Goal: Entertainment & Leisure: Consume media (video, audio)

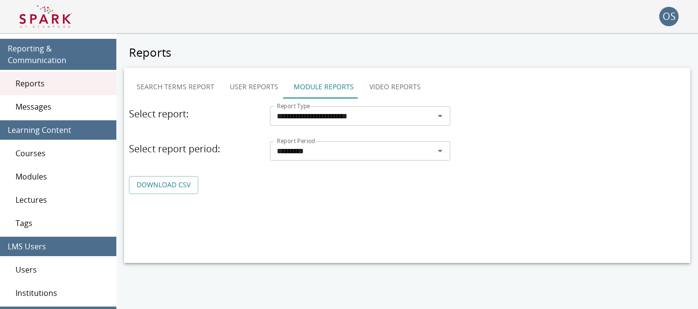
click at [66, 22] on img at bounding box center [45, 16] width 52 height 23
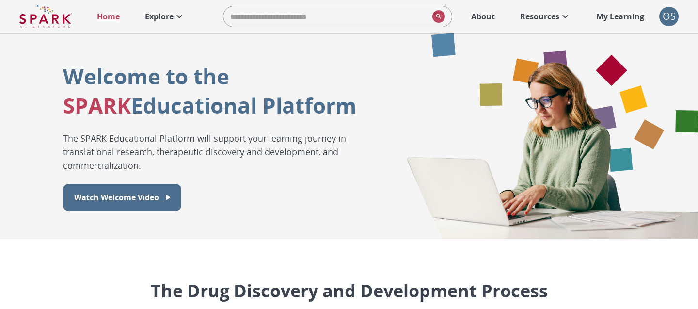
click at [159, 12] on p "Explore" at bounding box center [159, 17] width 29 height 12
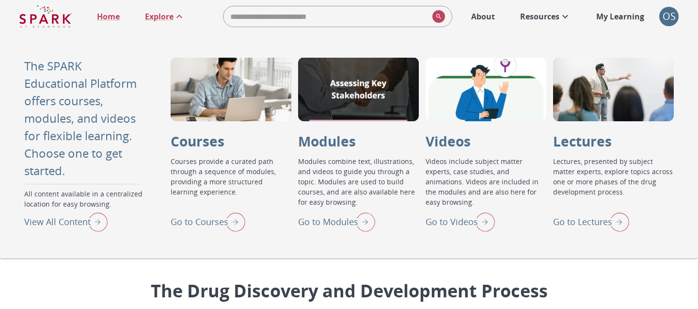
click at [431, 220] on p "Go to Videos" at bounding box center [451, 221] width 52 height 13
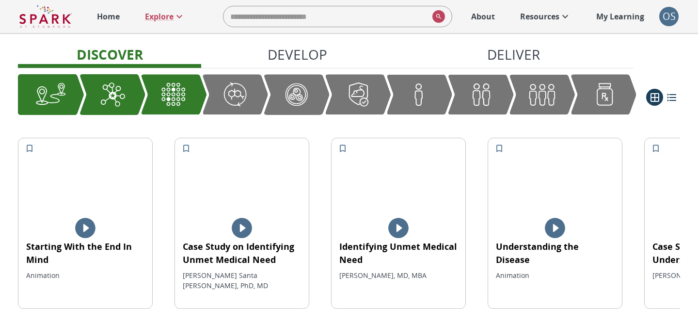
scroll to position [202, 0]
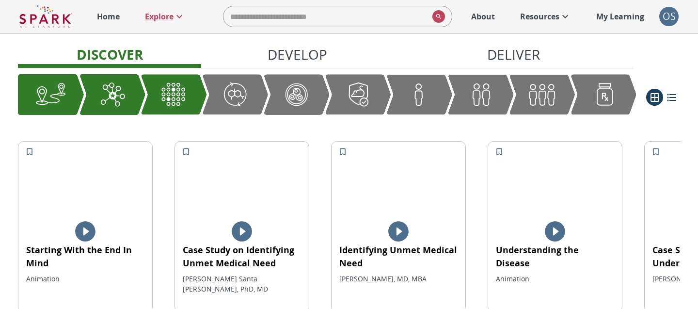
click at [252, 223] on div at bounding box center [242, 231] width 134 height 24
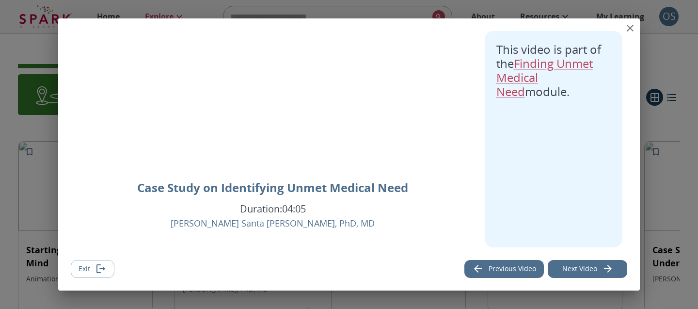
click at [90, 273] on button "Exit" at bounding box center [93, 269] width 44 height 18
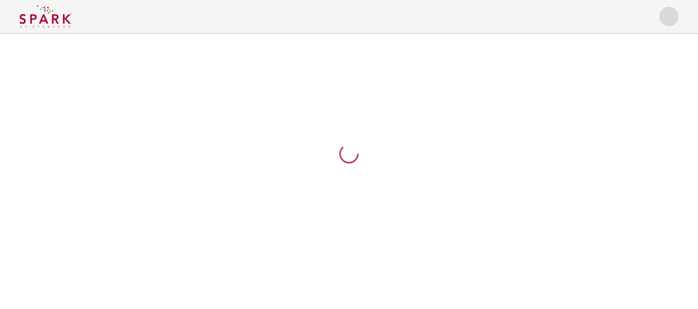
scroll to position [0, 0]
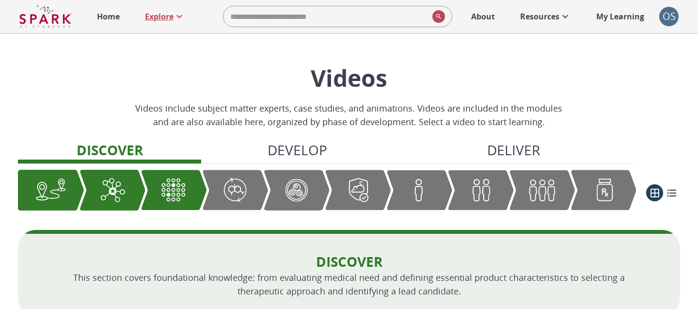
click at [179, 15] on icon at bounding box center [179, 17] width 12 height 12
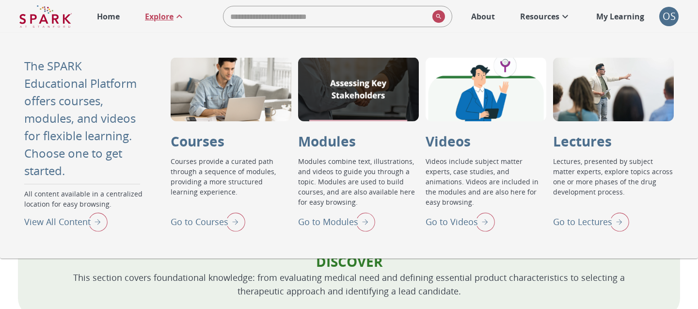
click at [91, 223] on img "View All Content" at bounding box center [95, 221] width 24 height 25
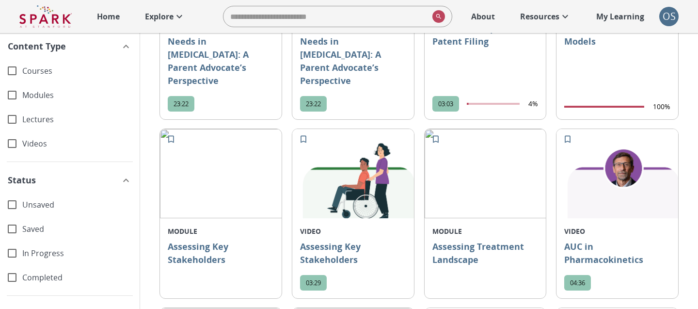
scroll to position [451, 0]
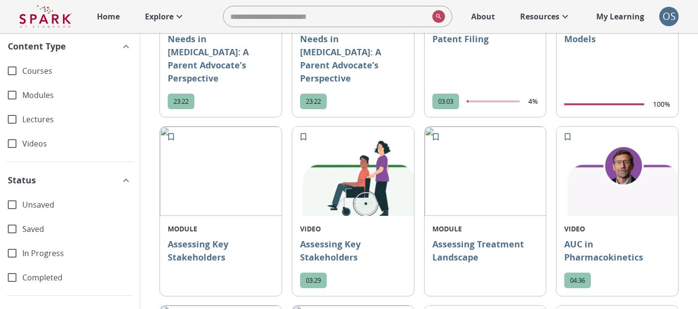
click at [170, 15] on p "Explore" at bounding box center [159, 17] width 29 height 12
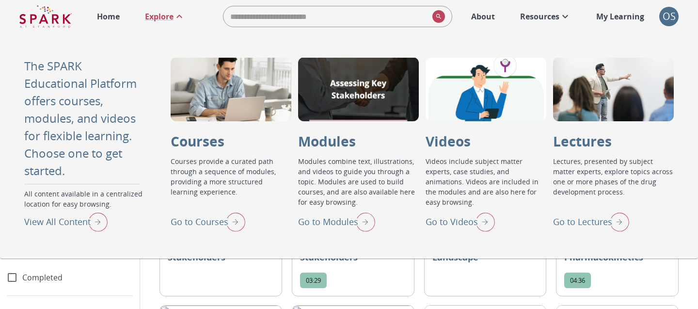
click at [456, 220] on p "Go to Videos" at bounding box center [451, 221] width 52 height 13
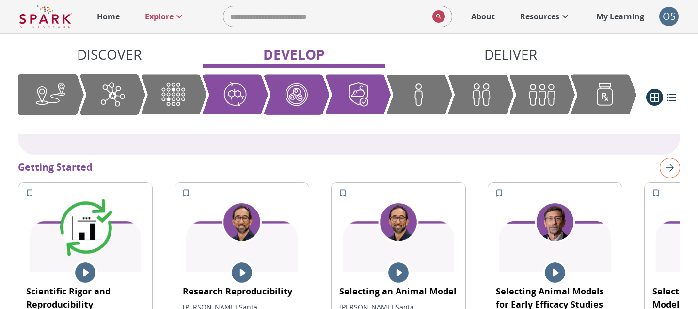
scroll to position [1012, 0]
